Goal: Task Accomplishment & Management: Manage account settings

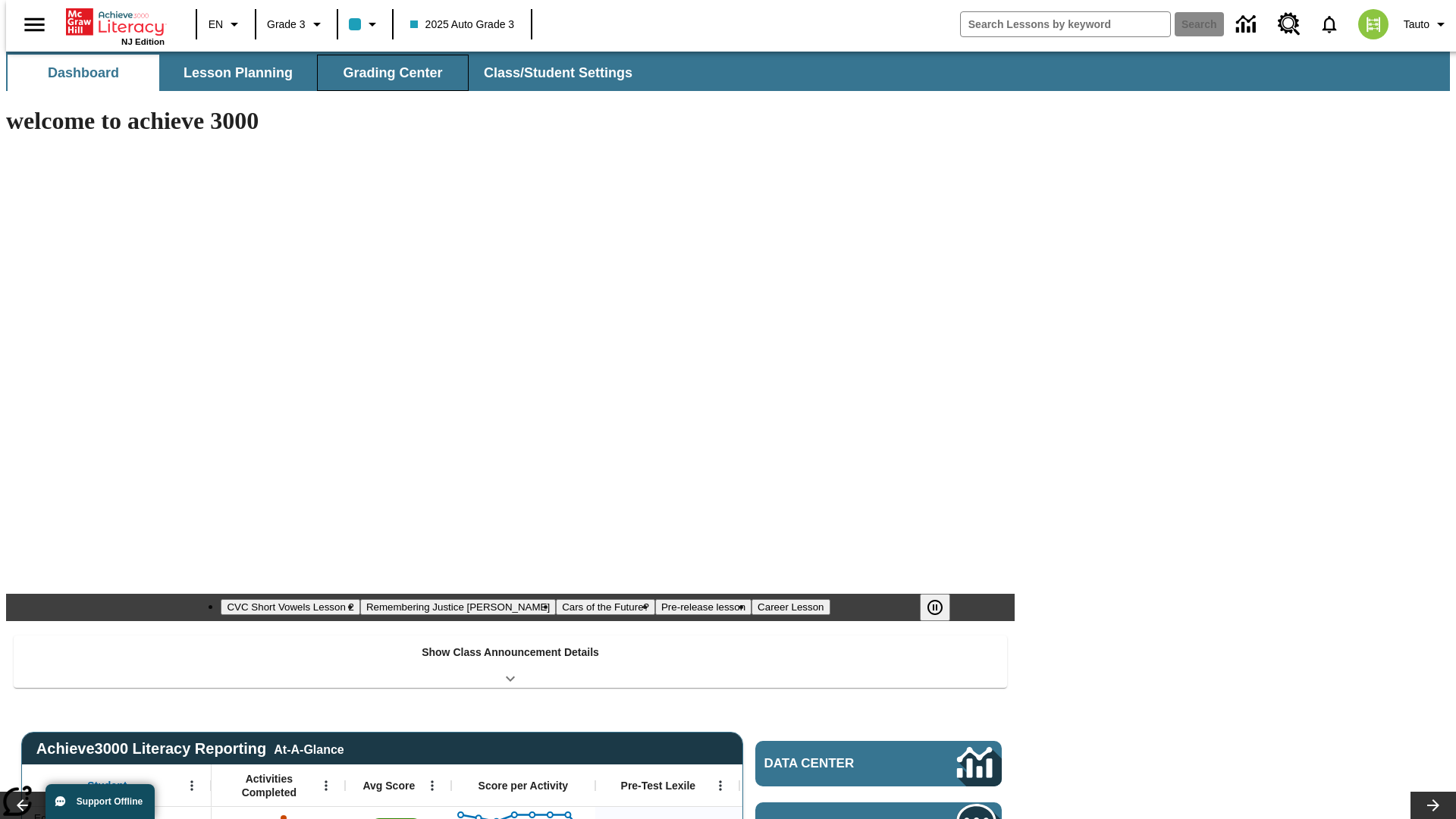
click at [387, 73] on span "Grading Center" at bounding box center [392, 73] width 99 height 18
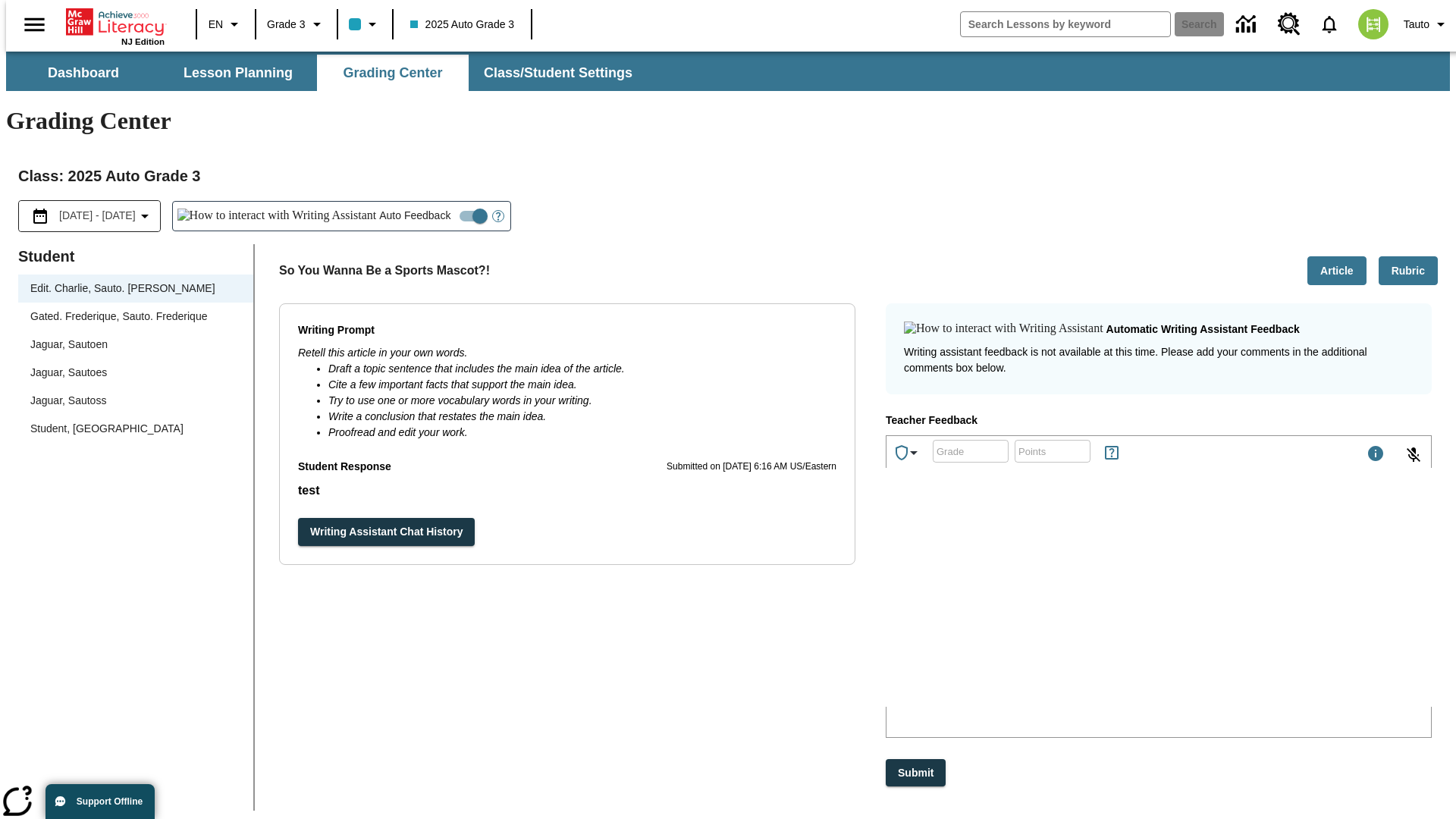
click at [130, 337] on div "Jaguar, Sautoen" at bounding box center [135, 344] width 211 height 16
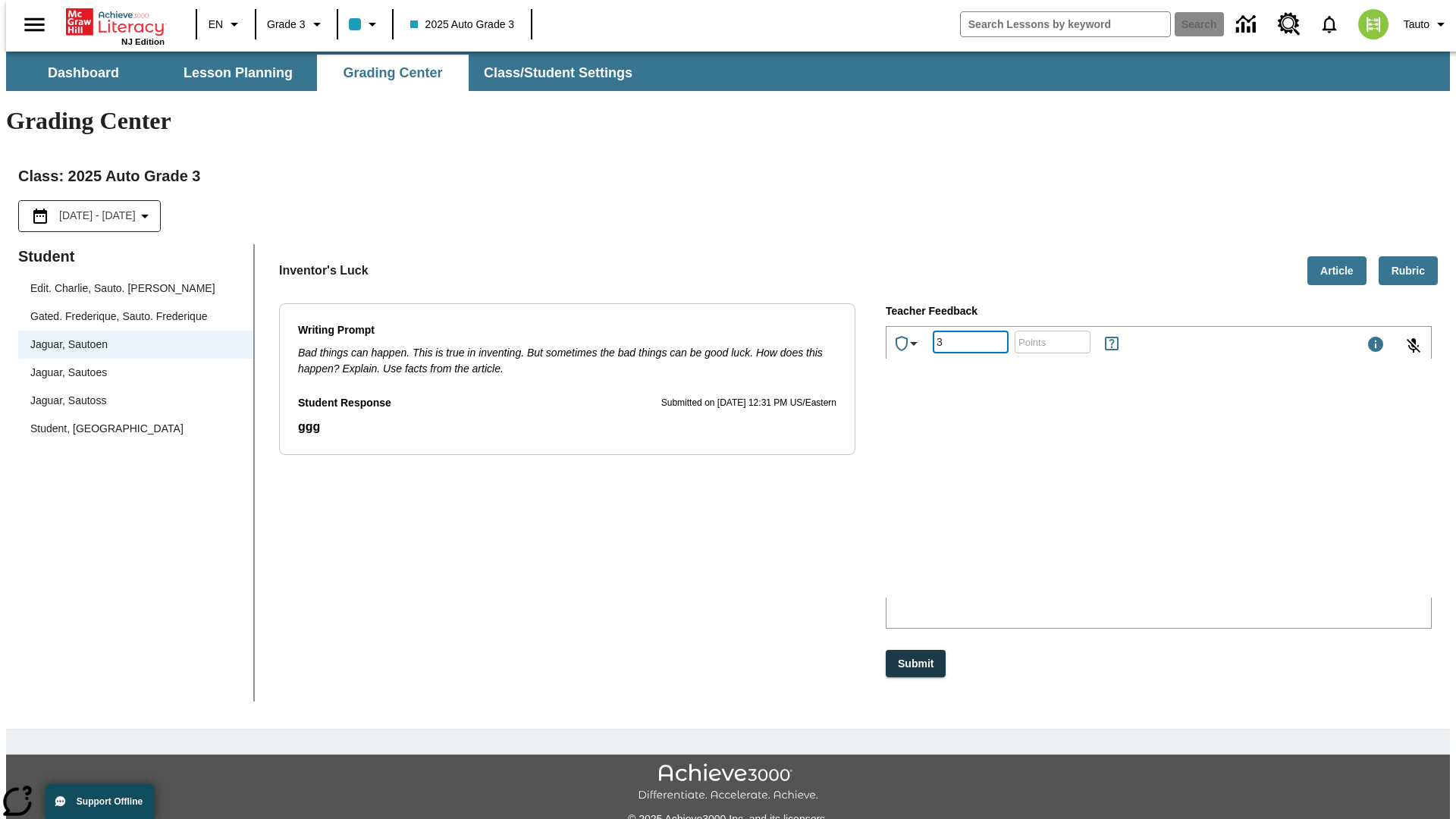
type input "3"
type input "10"
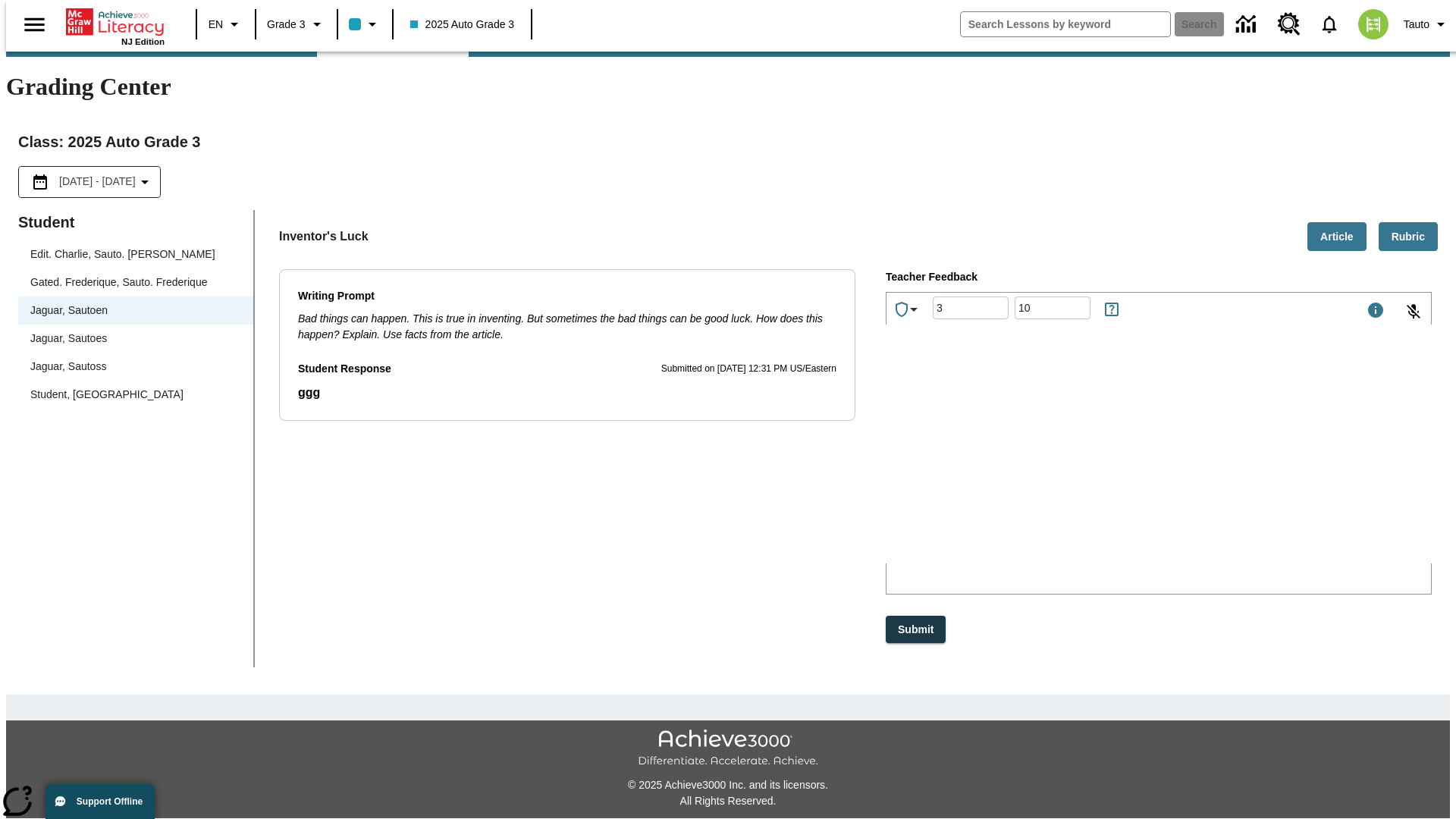
click at [1107, 465] on p "Type your response here." at bounding box center [1000, 464] width 216 height 13
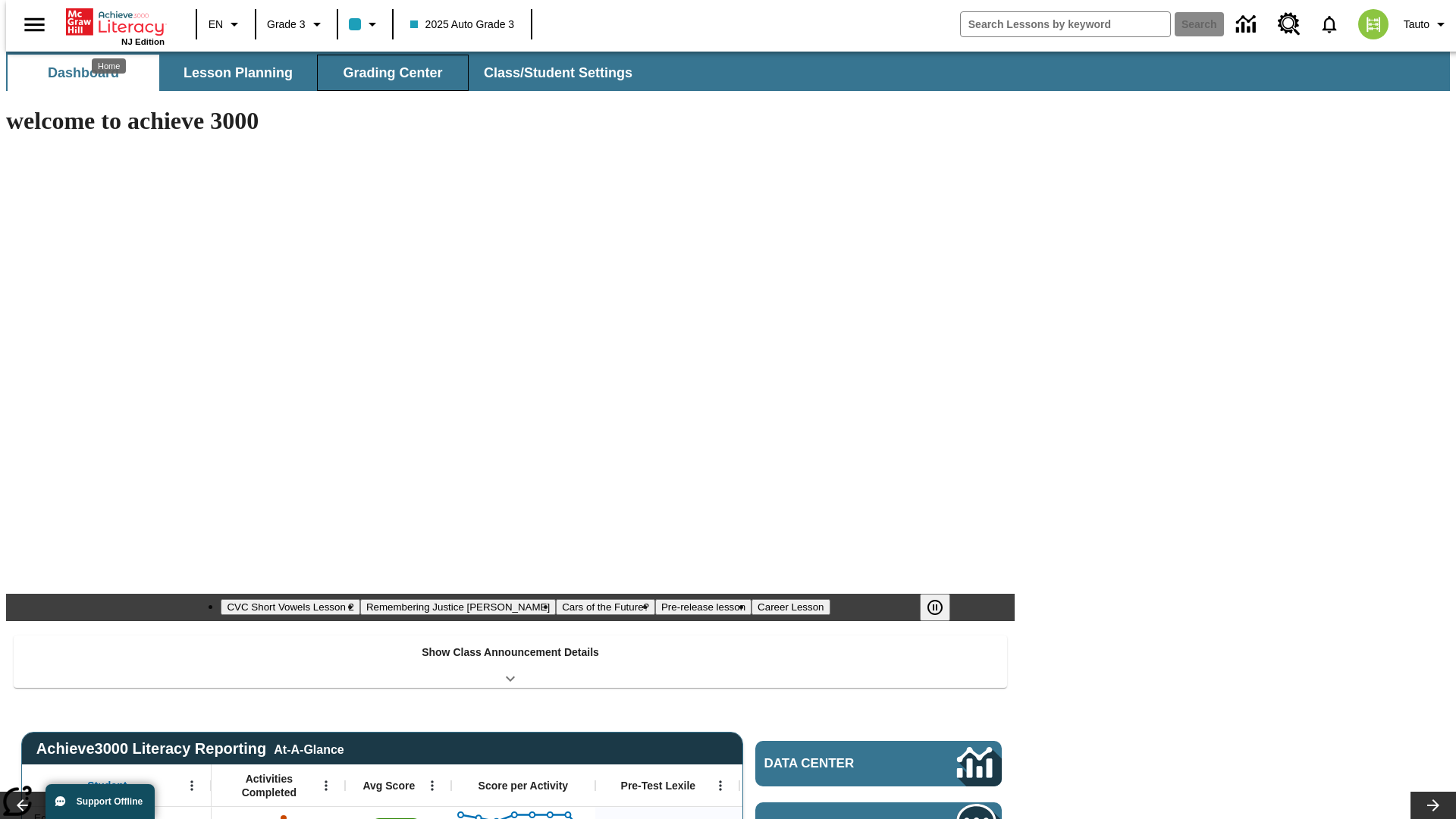
click at [387, 73] on span "Grading Center" at bounding box center [392, 73] width 99 height 18
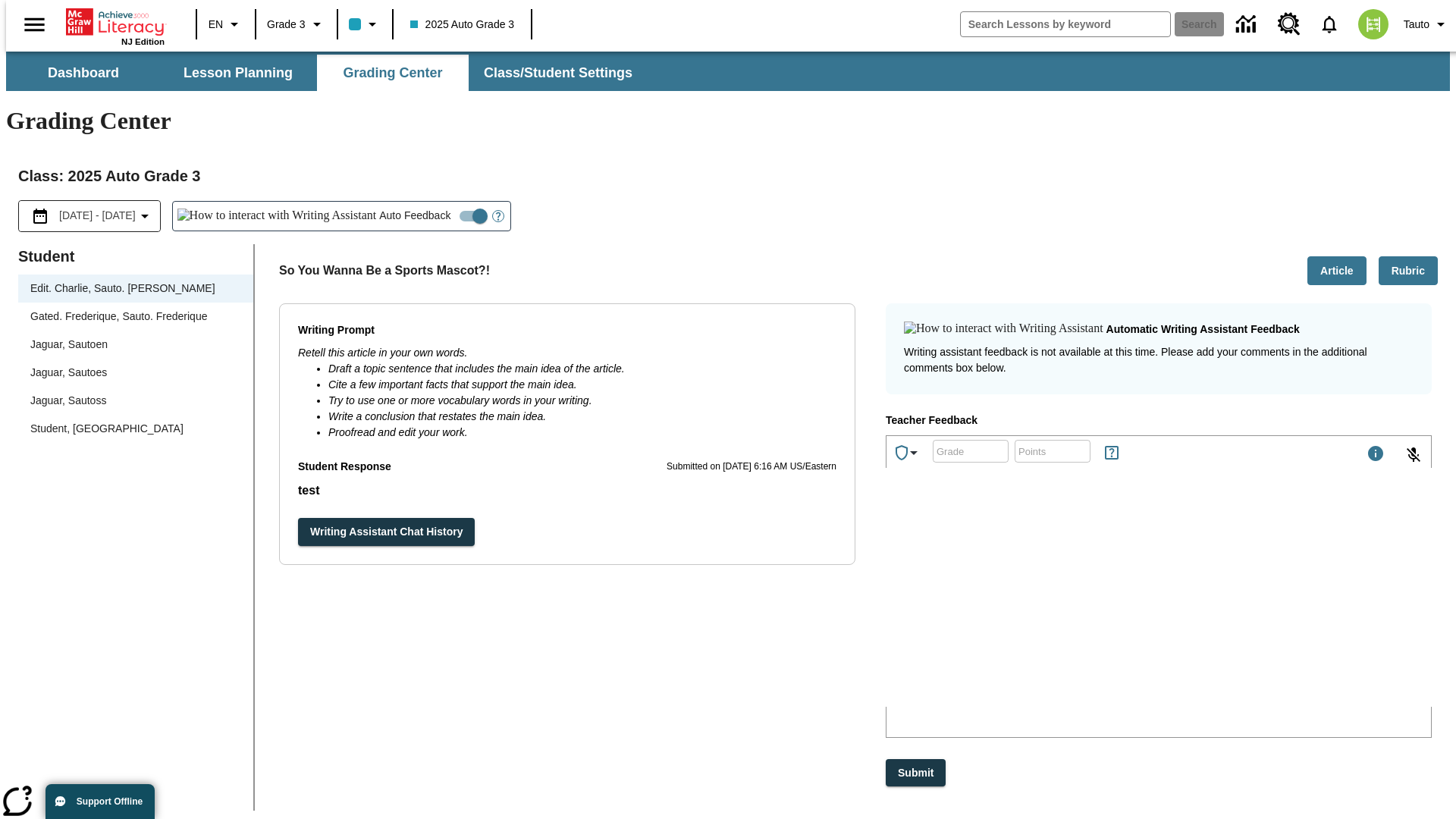
click at [130, 337] on div "Jaguar, Sautoen" at bounding box center [135, 344] width 211 height 16
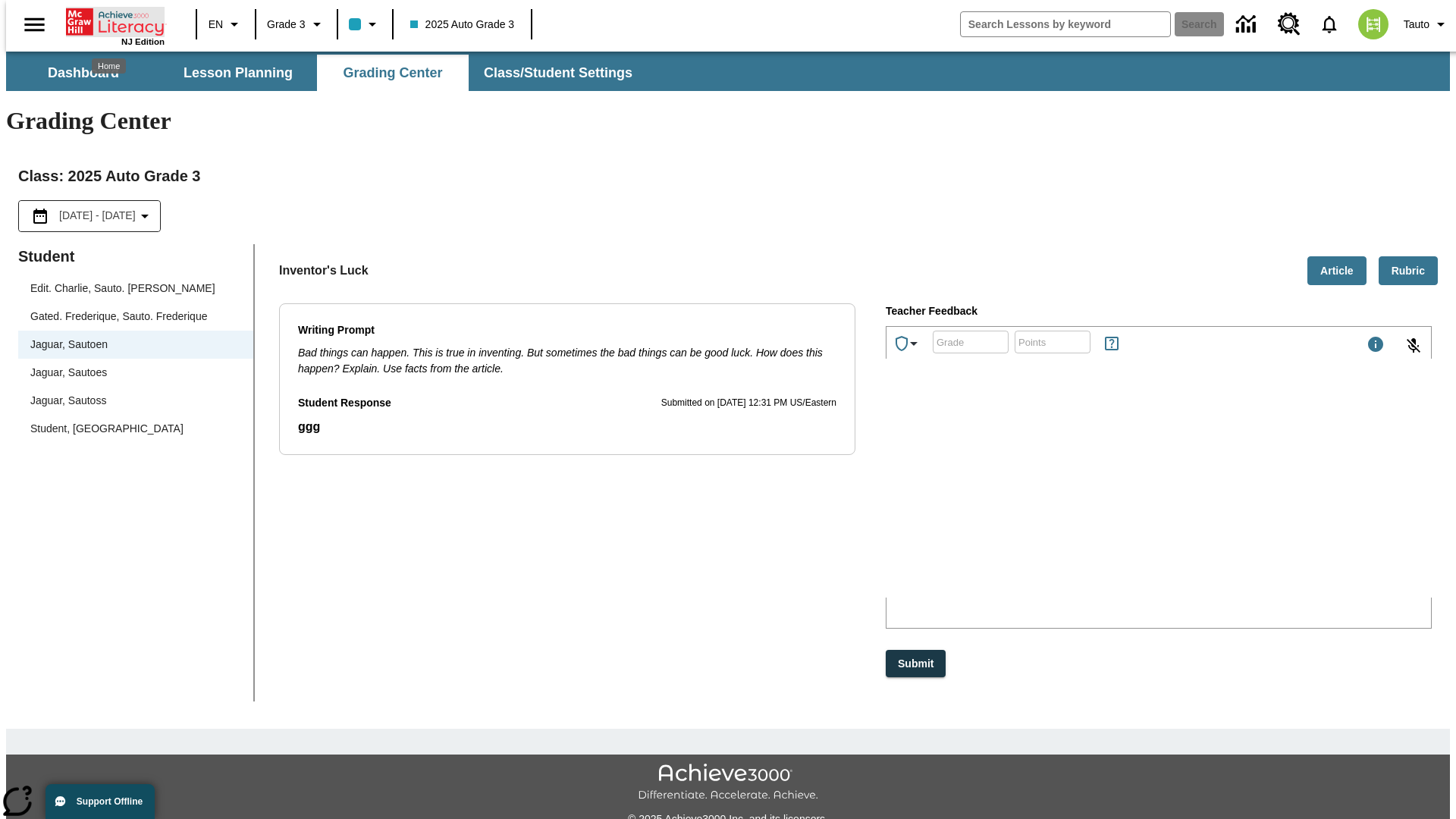
scroll to position [34, 0]
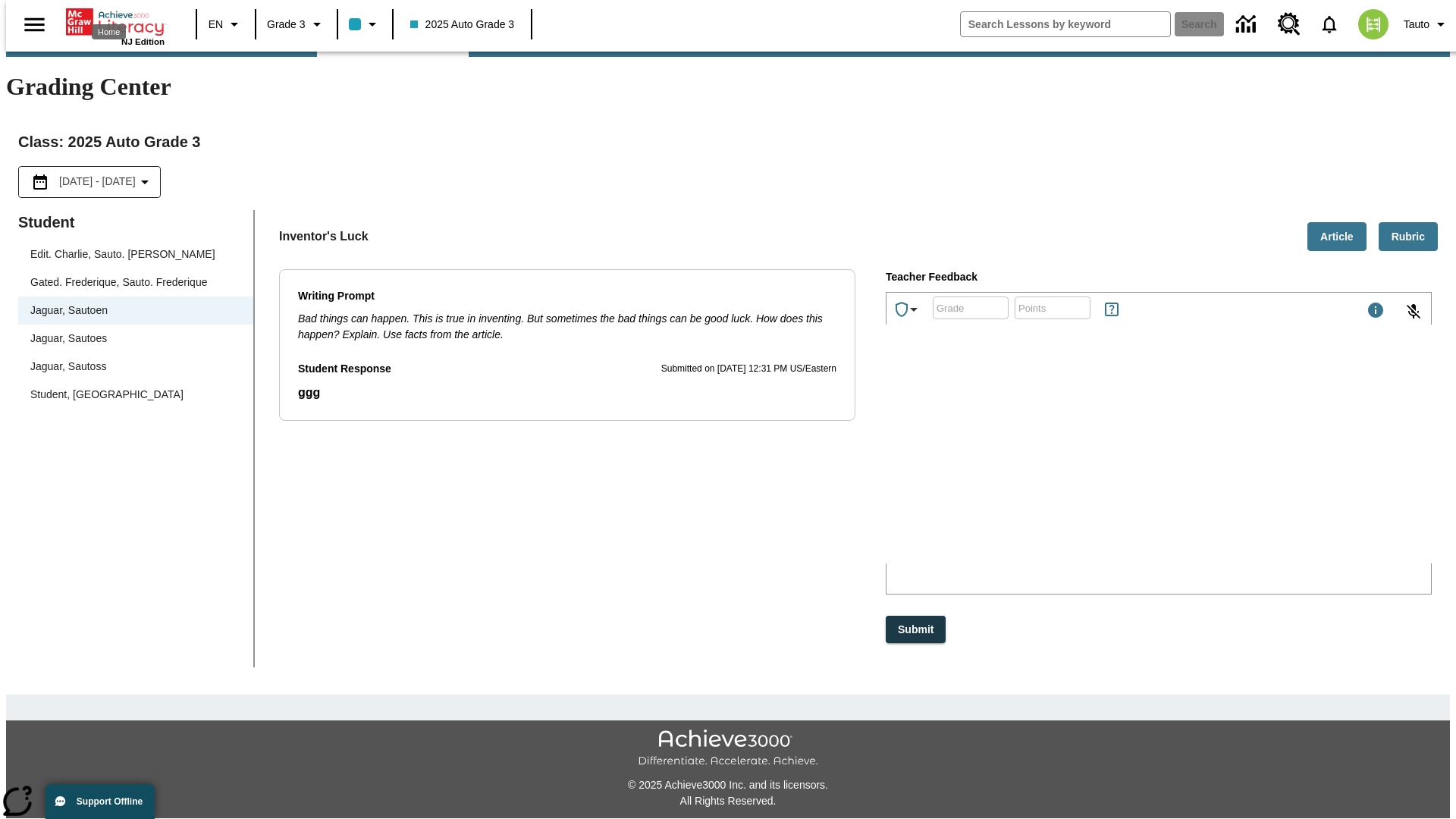
click at [1107, 465] on p "kQCrk" at bounding box center [1000, 464] width 216 height 13
click at [1107, 465] on p "kqrFpw" at bounding box center [1000, 464] width 216 height 13
